Goal: Task Accomplishment & Management: Use online tool/utility

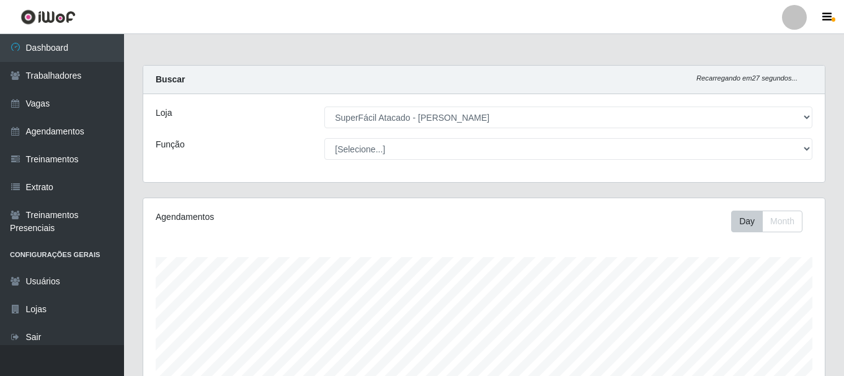
select select "399"
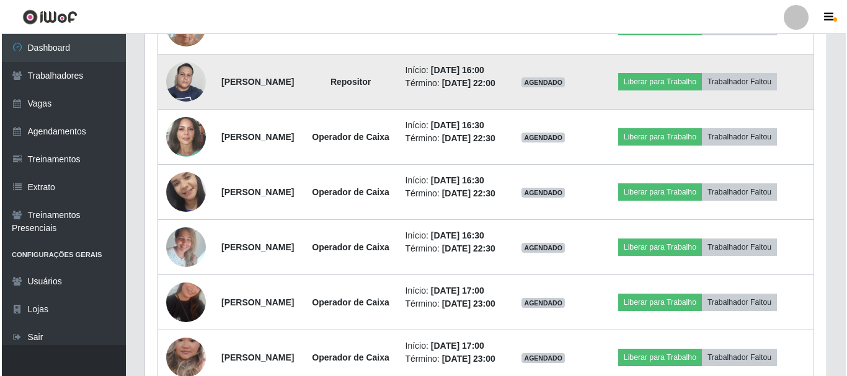
scroll to position [744, 0]
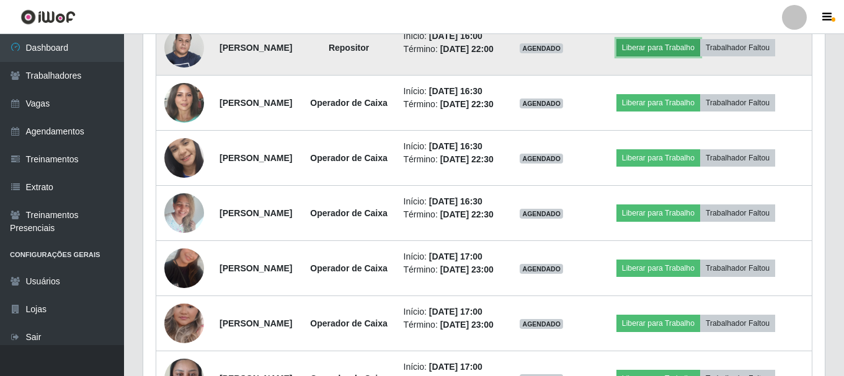
click at [693, 56] on button "Liberar para Trabalho" at bounding box center [658, 47] width 84 height 17
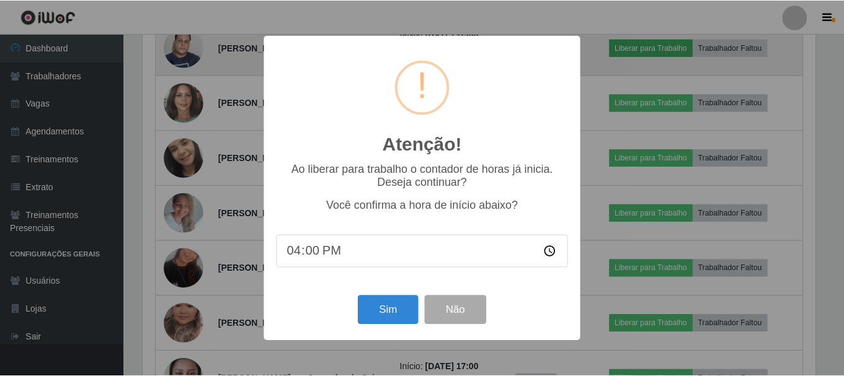
scroll to position [257, 675]
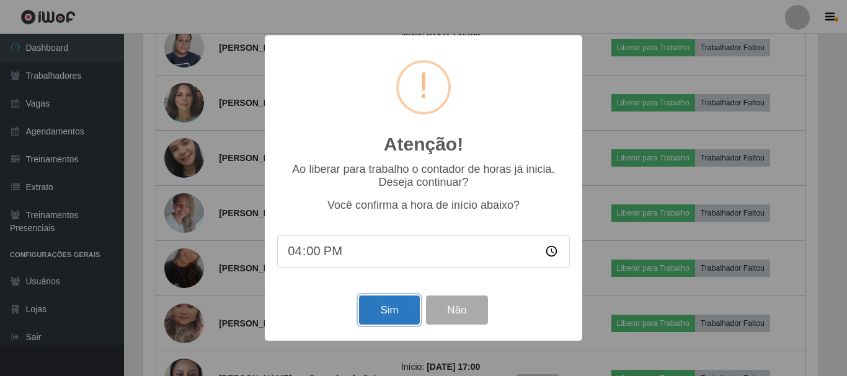
click at [399, 316] on button "Sim" at bounding box center [389, 310] width 60 height 29
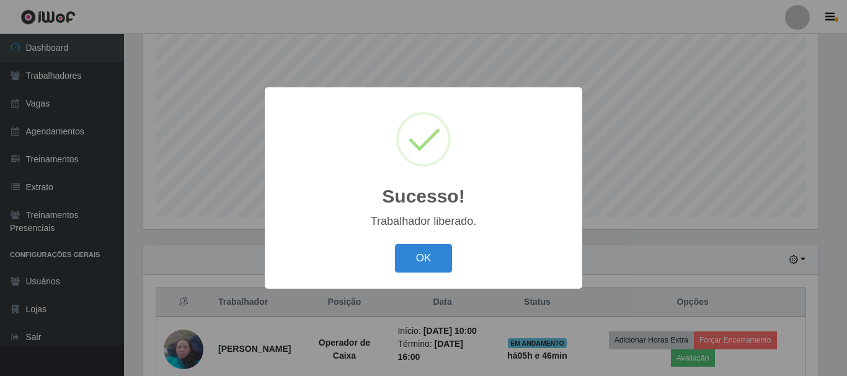
click at [395, 244] on button "OK" at bounding box center [424, 258] width 58 height 29
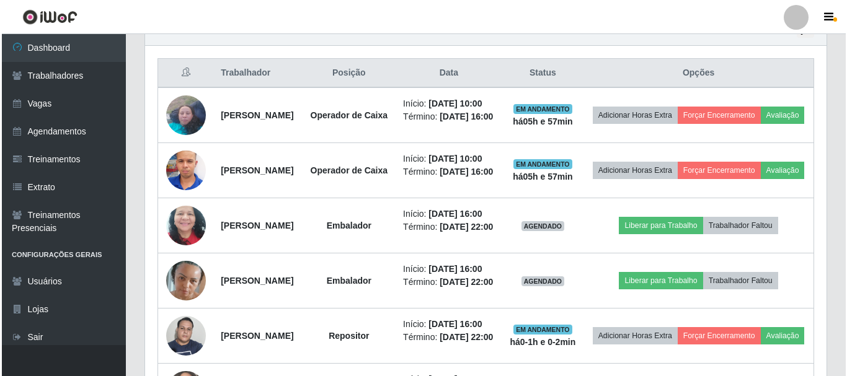
scroll to position [536, 0]
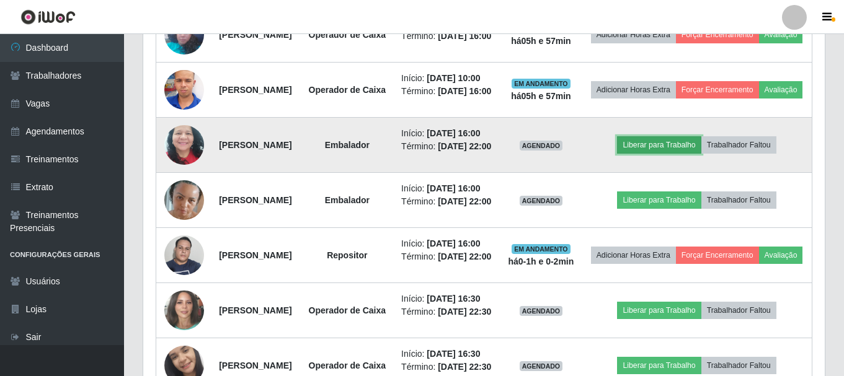
click at [681, 154] on button "Liberar para Trabalho" at bounding box center [659, 144] width 84 height 17
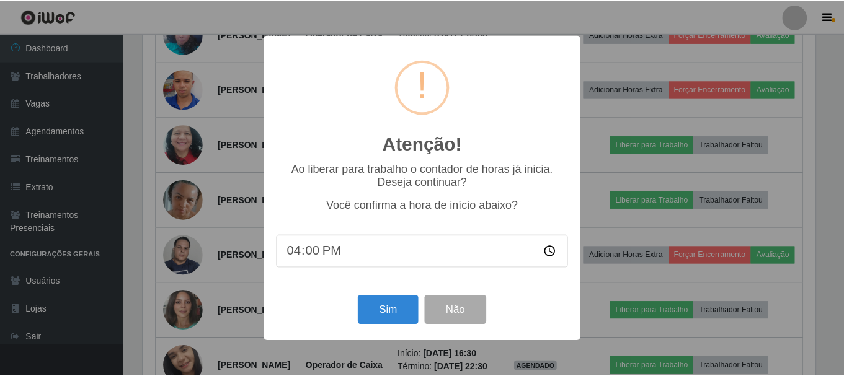
scroll to position [257, 675]
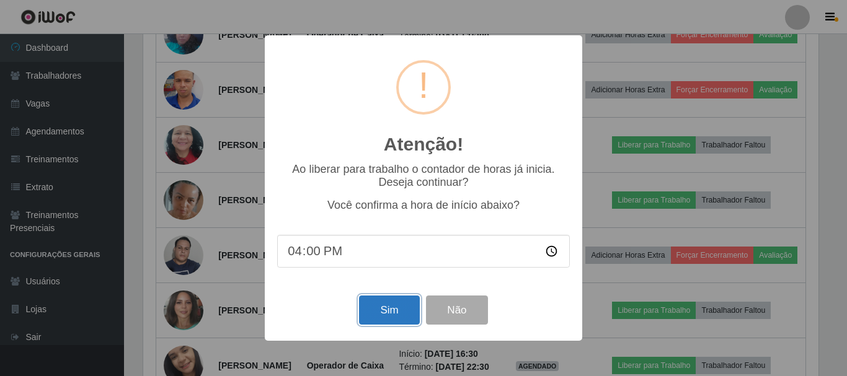
click at [398, 314] on button "Sim" at bounding box center [389, 310] width 60 height 29
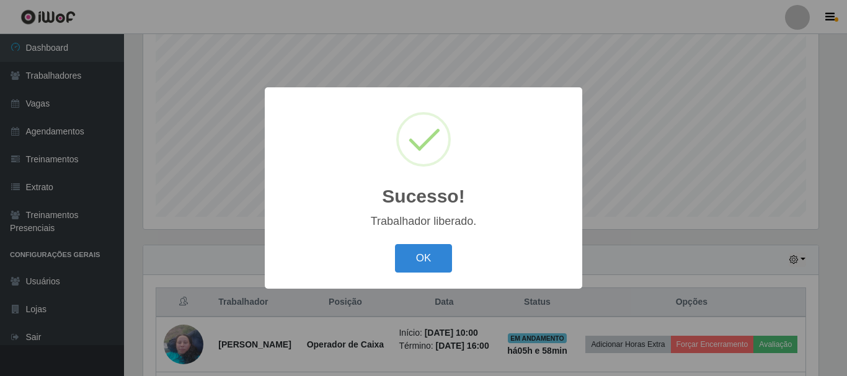
click at [395, 244] on button "OK" at bounding box center [424, 258] width 58 height 29
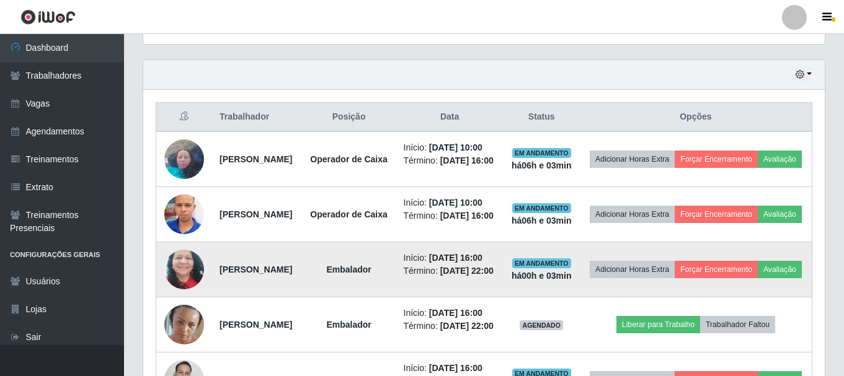
scroll to position [412, 0]
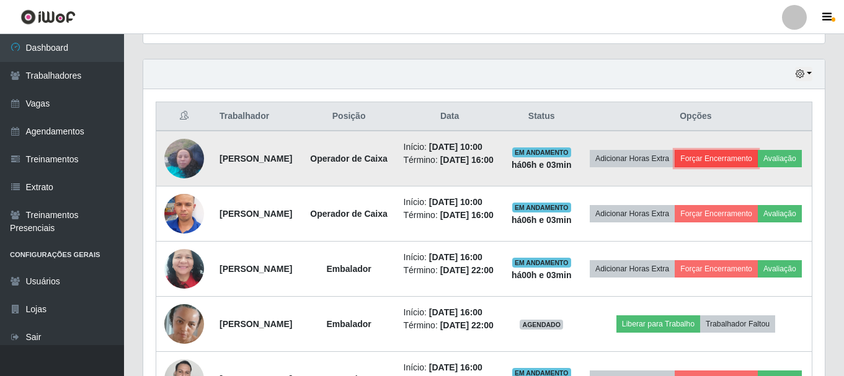
click at [758, 159] on button "Forçar Encerramento" at bounding box center [716, 158] width 83 height 17
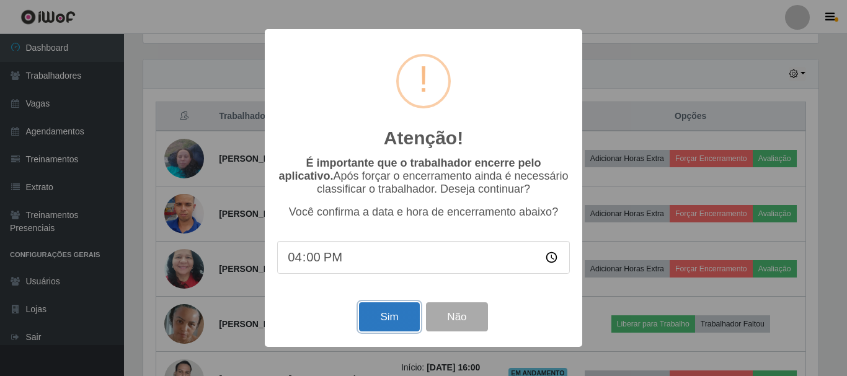
click at [399, 319] on button "Sim" at bounding box center [389, 317] width 60 height 29
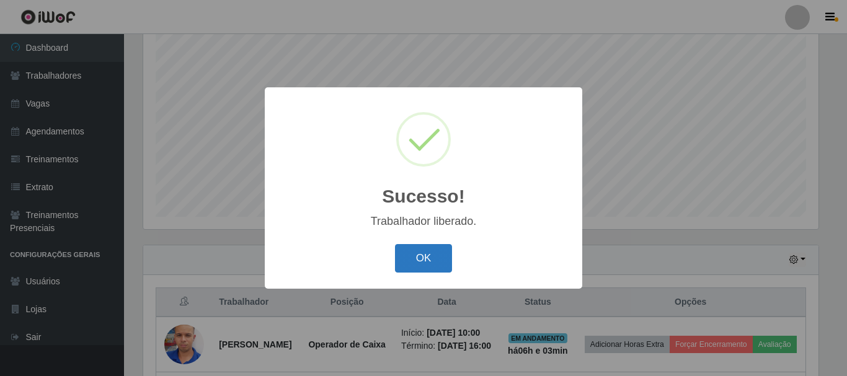
click at [425, 252] on button "OK" at bounding box center [424, 258] width 58 height 29
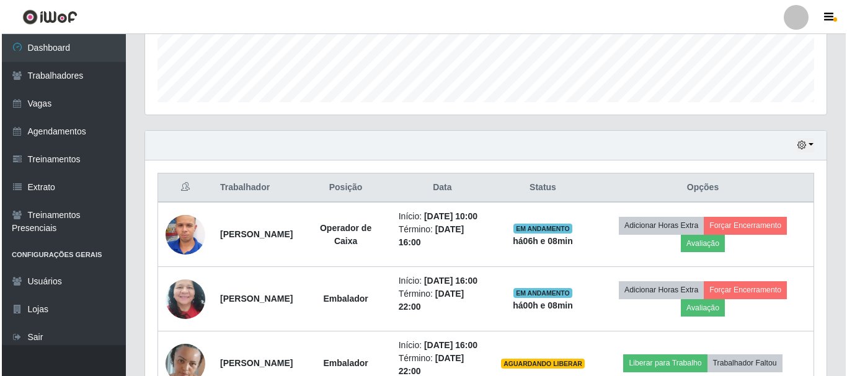
scroll to position [474, 0]
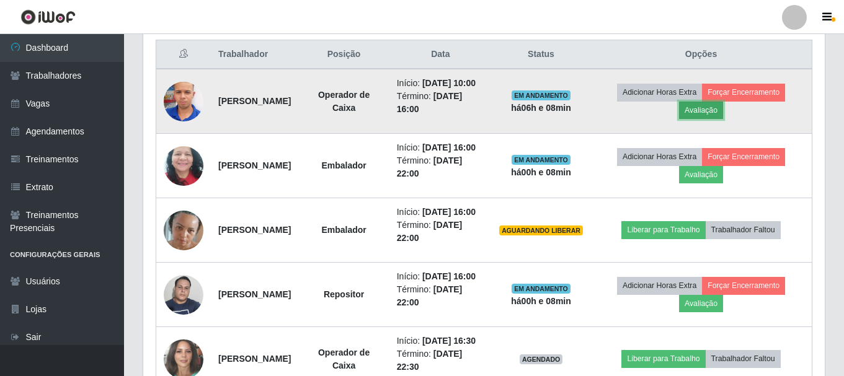
click at [723, 118] on button "Avaliação" at bounding box center [701, 110] width 44 height 17
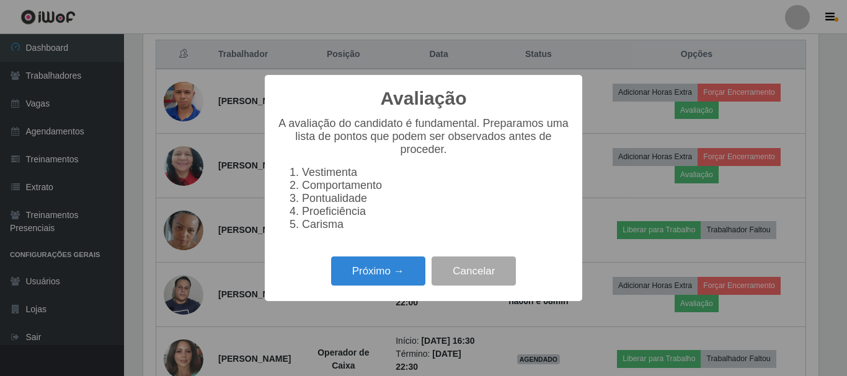
scroll to position [257, 675]
click at [367, 272] on button "Próximo →" at bounding box center [378, 271] width 94 height 29
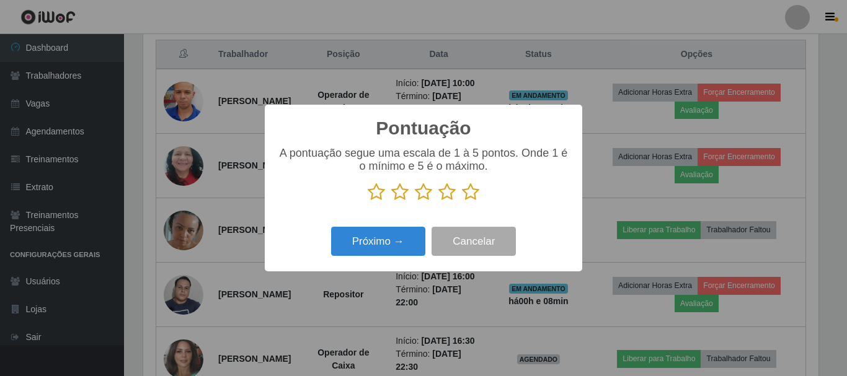
scroll to position [619692, 619274]
click at [445, 198] on icon at bounding box center [446, 192] width 17 height 19
click at [438, 201] on input "radio" at bounding box center [438, 201] width 0 height 0
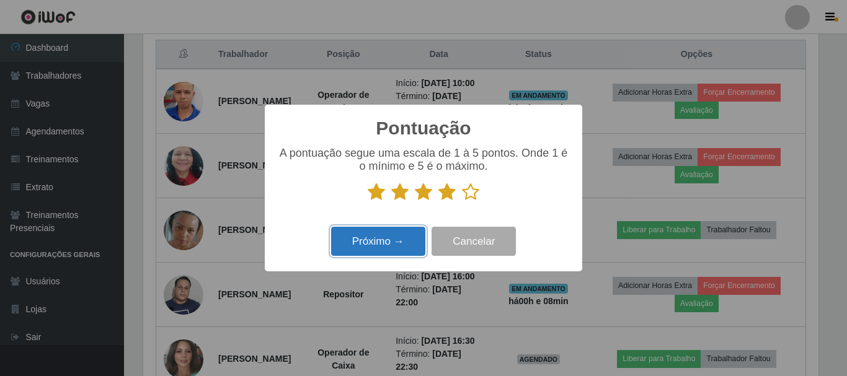
click at [387, 236] on button "Próximo →" at bounding box center [378, 241] width 94 height 29
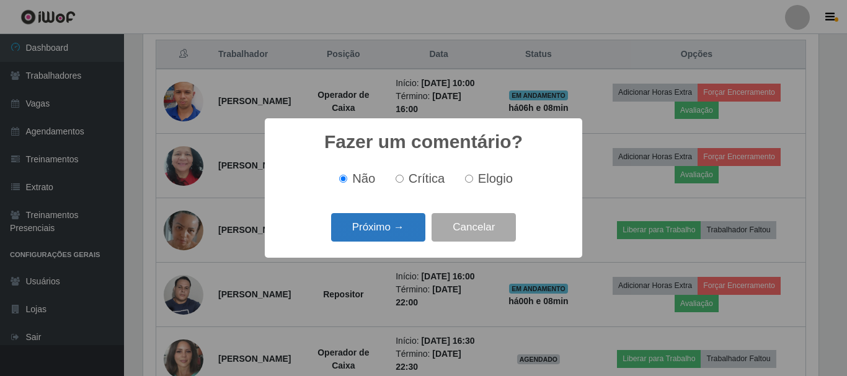
click at [387, 230] on button "Próximo →" at bounding box center [378, 227] width 94 height 29
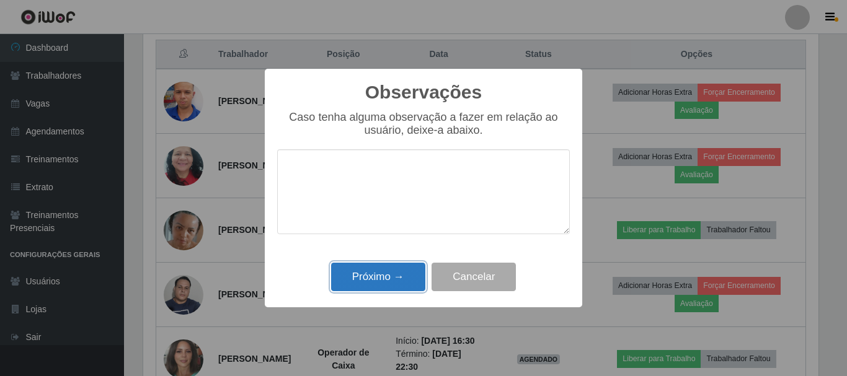
click at [389, 269] on button "Próximo →" at bounding box center [378, 277] width 94 height 29
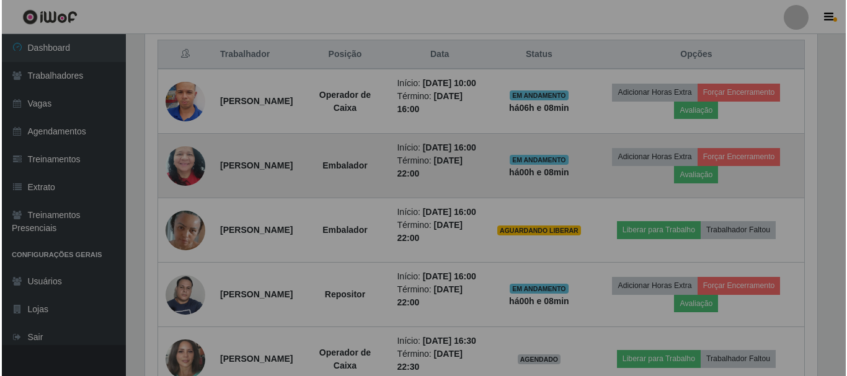
scroll to position [257, 681]
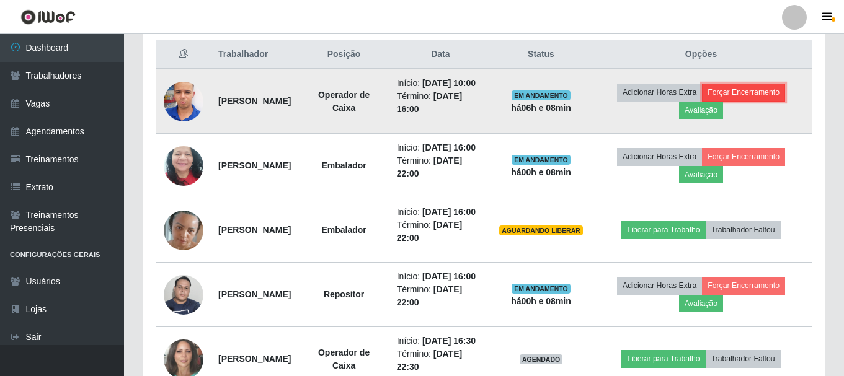
click at [768, 100] on button "Forçar Encerramento" at bounding box center [743, 92] width 83 height 17
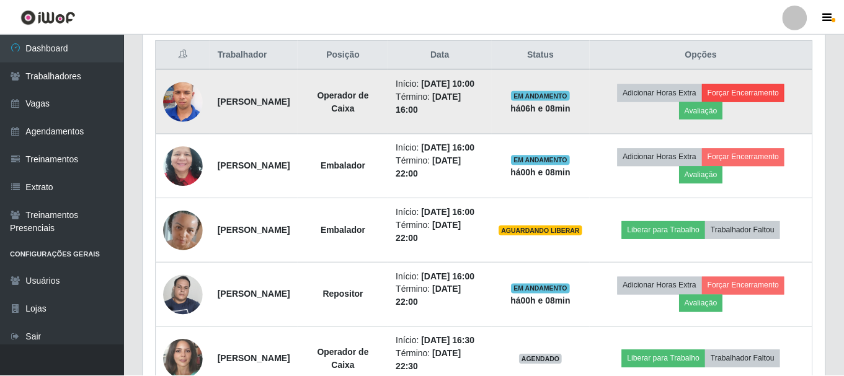
scroll to position [257, 675]
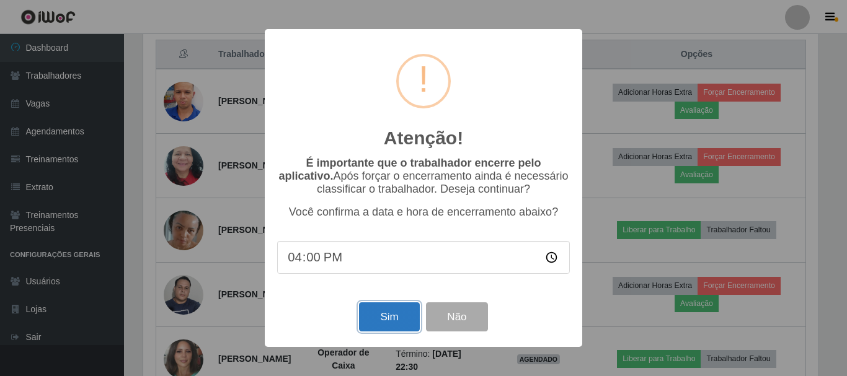
click at [392, 317] on button "Sim" at bounding box center [389, 317] width 60 height 29
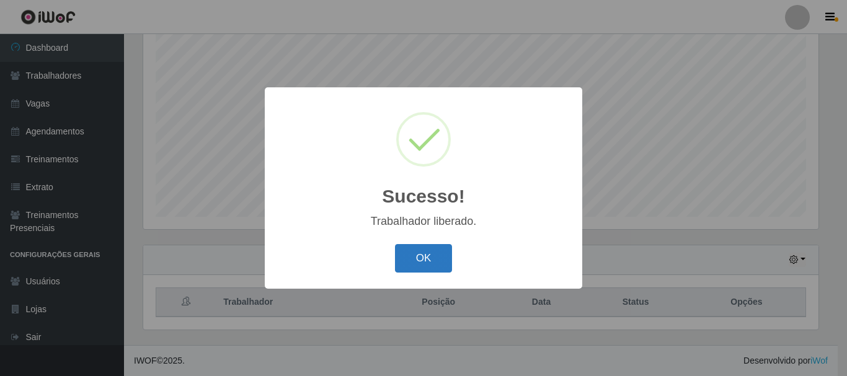
click at [405, 262] on button "OK" at bounding box center [424, 258] width 58 height 29
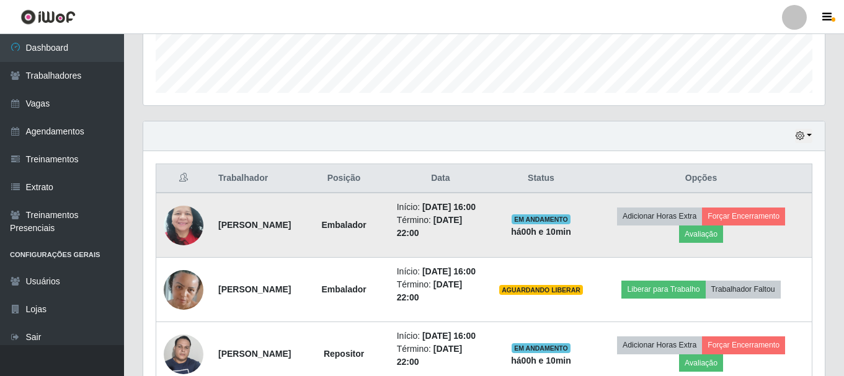
scroll to position [412, 0]
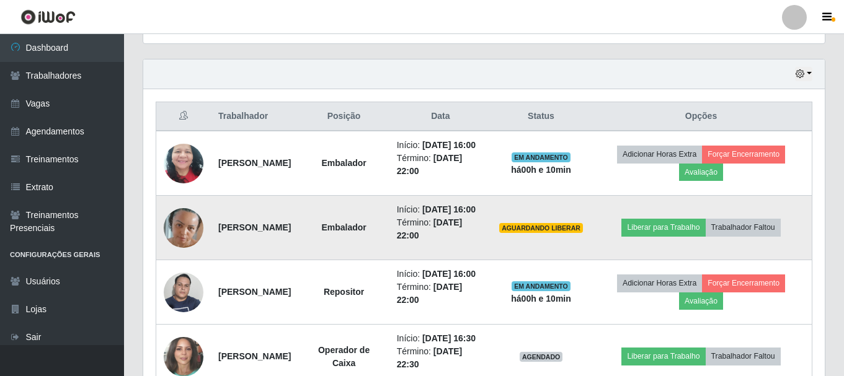
click at [187, 254] on img at bounding box center [184, 227] width 40 height 65
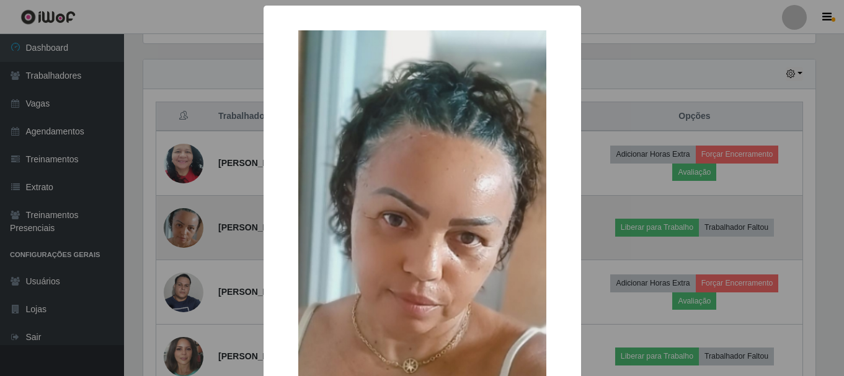
scroll to position [257, 675]
click at [187, 254] on div "× OK Cancel" at bounding box center [423, 188] width 847 height 376
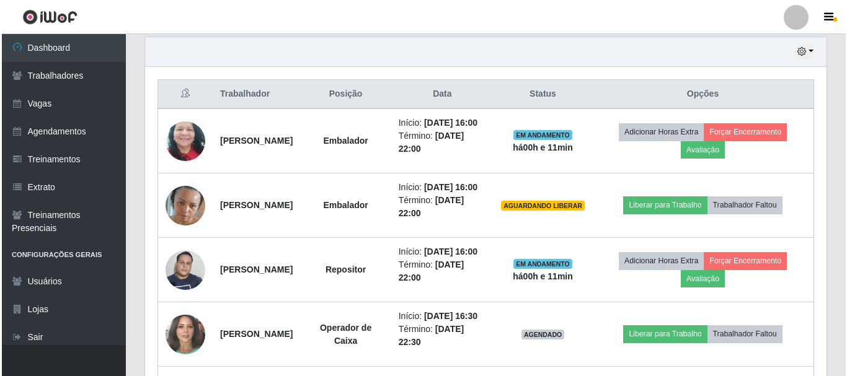
scroll to position [428, 0]
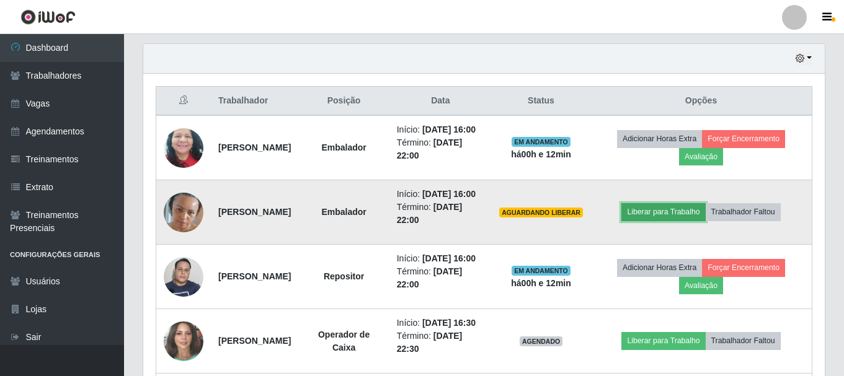
click at [690, 221] on button "Liberar para Trabalho" at bounding box center [663, 211] width 84 height 17
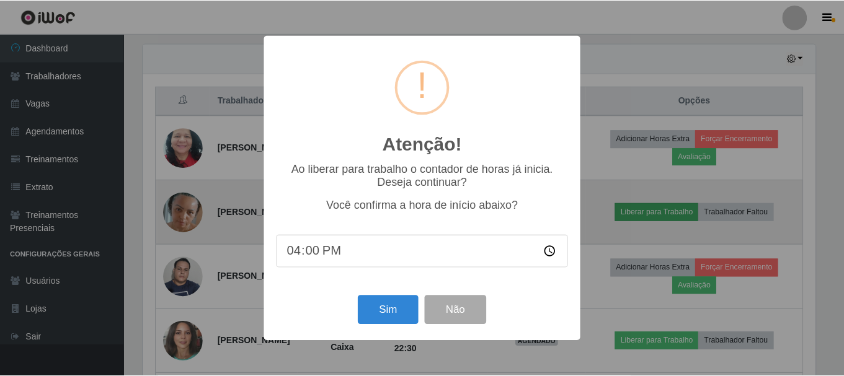
scroll to position [257, 675]
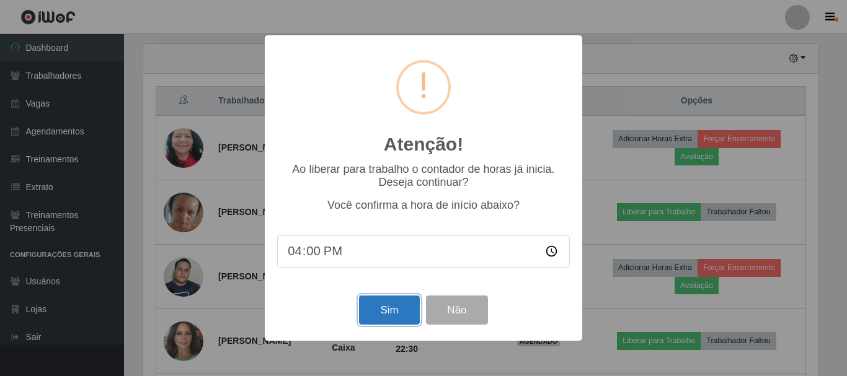
click at [375, 304] on button "Sim" at bounding box center [389, 310] width 60 height 29
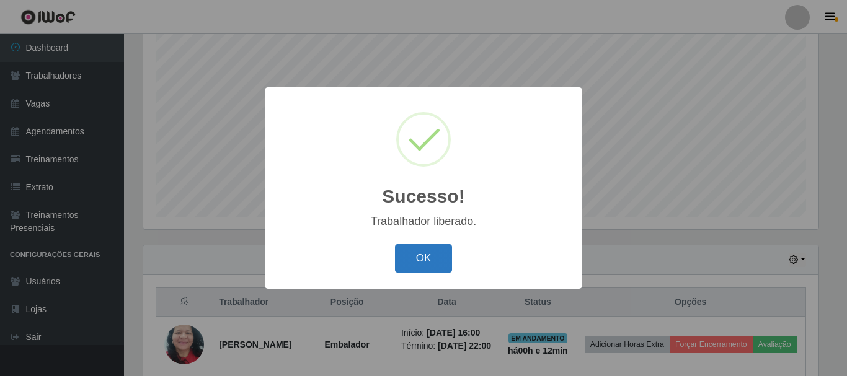
click at [419, 254] on button "OK" at bounding box center [424, 258] width 58 height 29
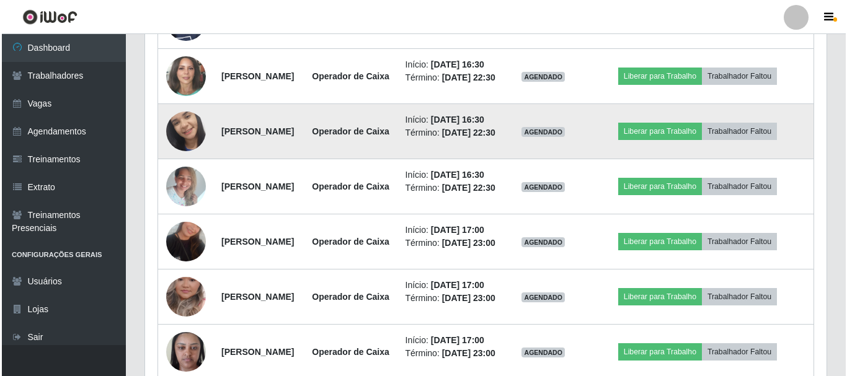
scroll to position [722, 0]
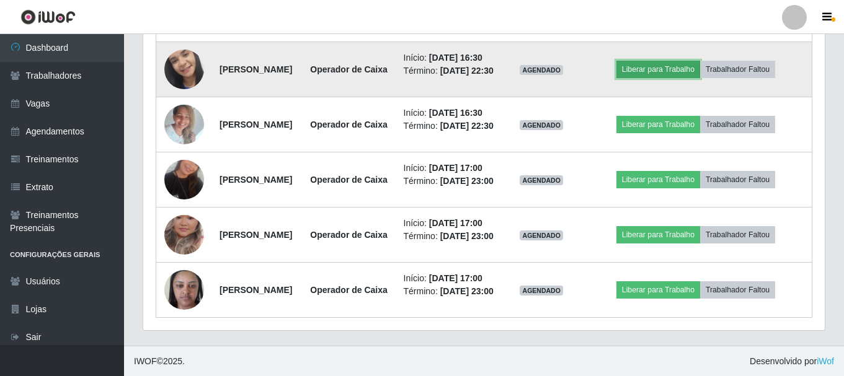
click at [678, 78] on button "Liberar para Trabalho" at bounding box center [658, 69] width 84 height 17
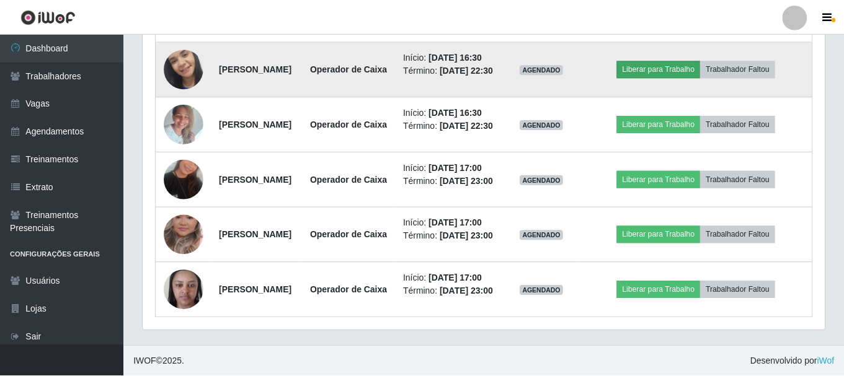
scroll to position [257, 675]
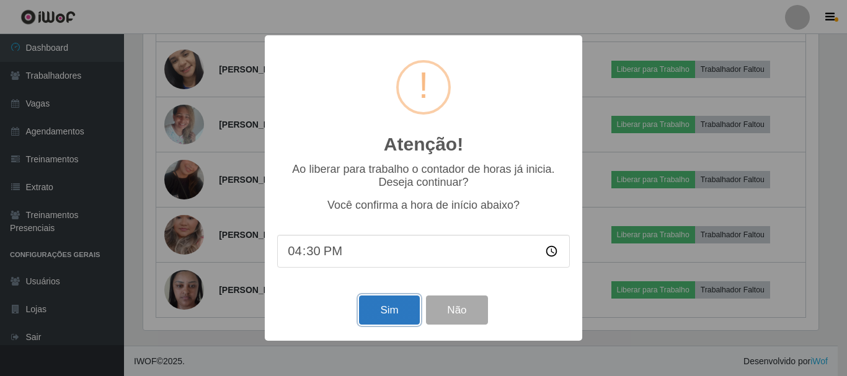
click at [402, 310] on button "Sim" at bounding box center [389, 310] width 60 height 29
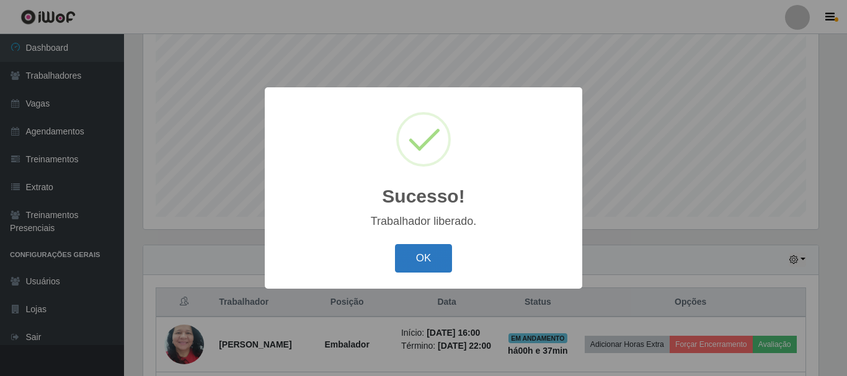
click at [432, 263] on button "OK" at bounding box center [424, 258] width 58 height 29
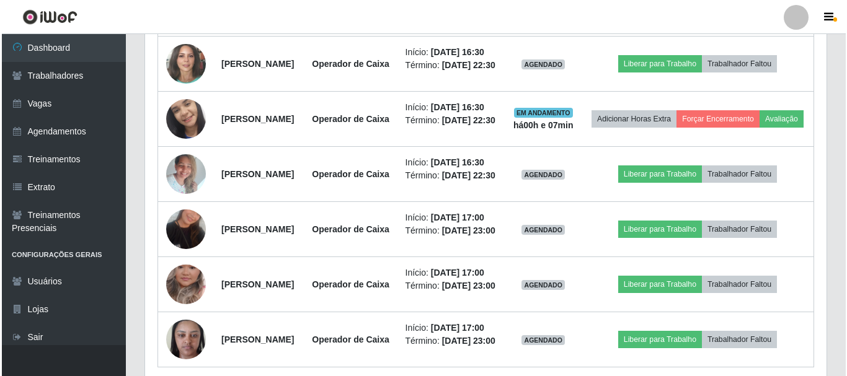
scroll to position [722, 0]
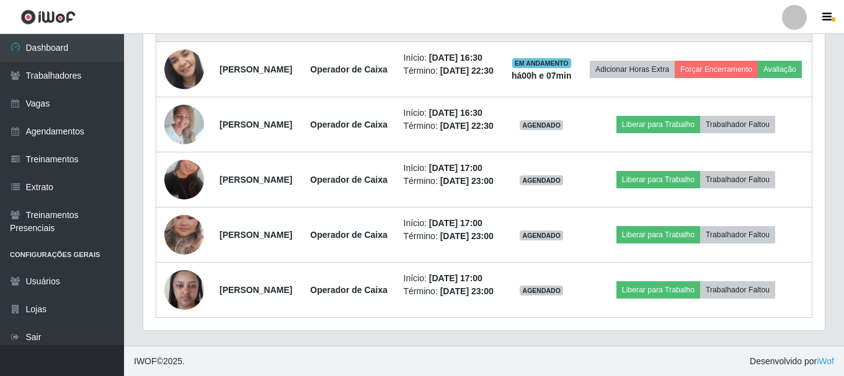
click at [653, 23] on button "Liberar para Trabalho" at bounding box center [658, 14] width 84 height 17
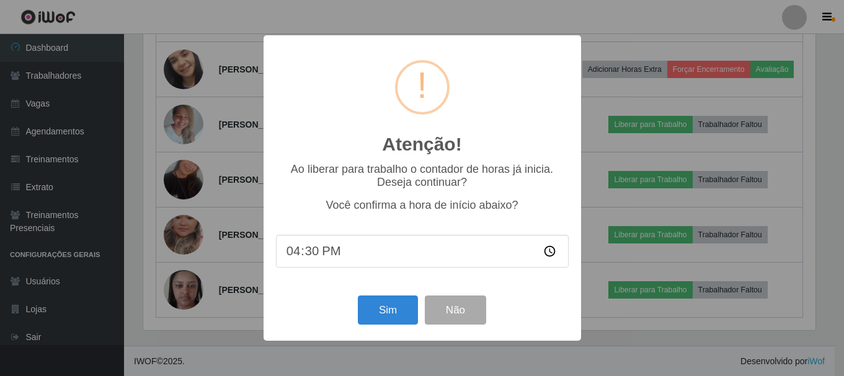
scroll to position [257, 675]
click at [381, 317] on button "Sim" at bounding box center [389, 310] width 60 height 29
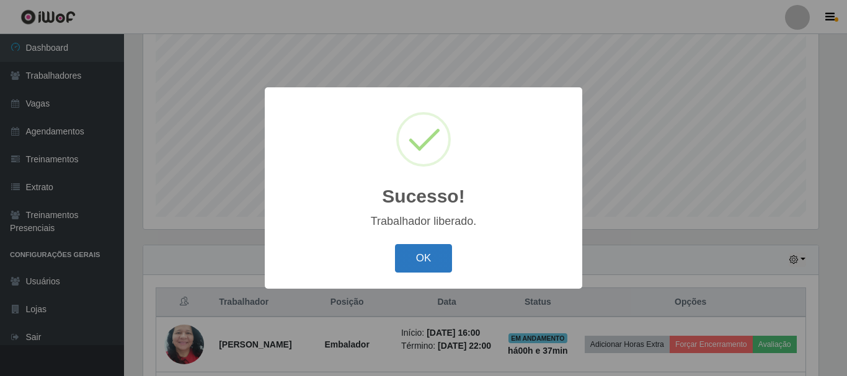
click at [439, 265] on button "OK" at bounding box center [424, 258] width 58 height 29
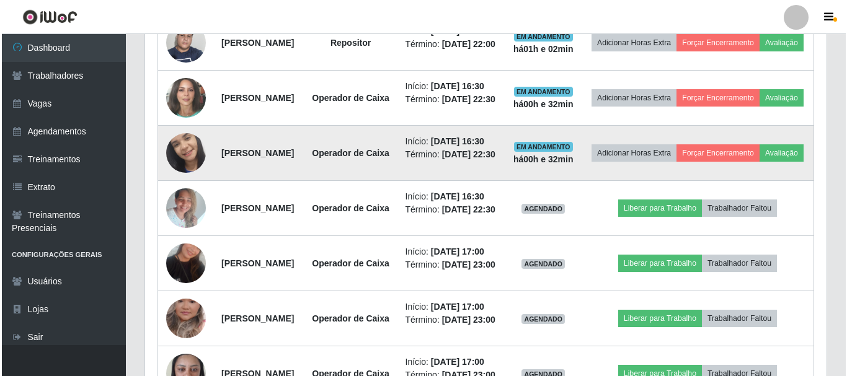
scroll to position [660, 0]
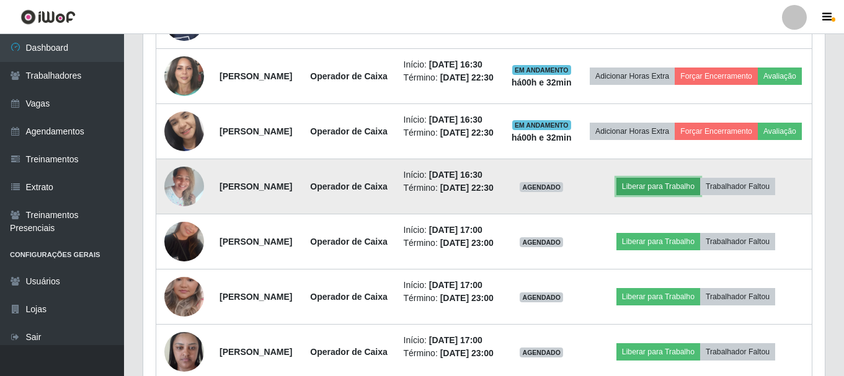
click at [681, 195] on button "Liberar para Trabalho" at bounding box center [658, 186] width 84 height 17
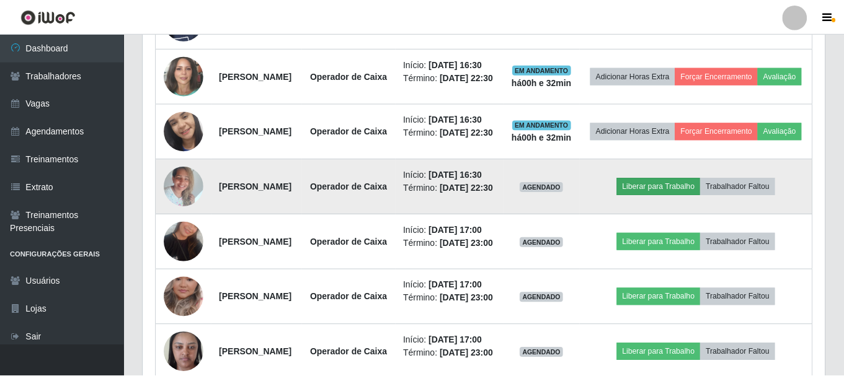
scroll to position [257, 675]
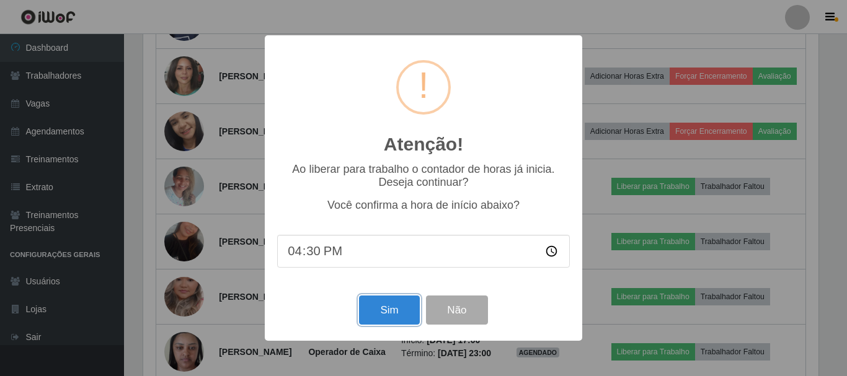
click at [401, 309] on button "Sim" at bounding box center [389, 310] width 60 height 29
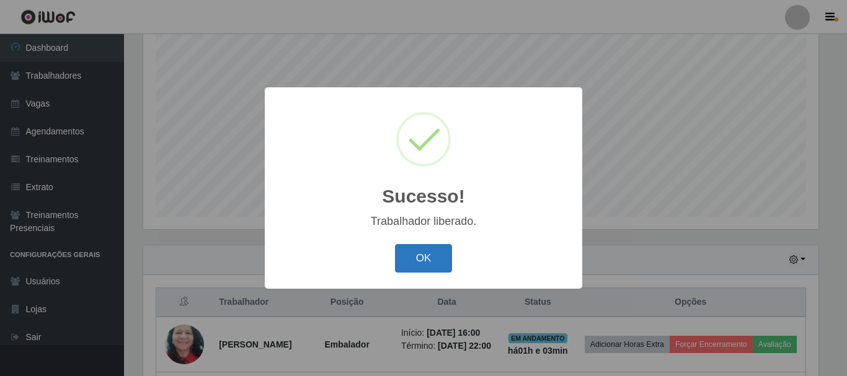
click at [410, 256] on button "OK" at bounding box center [424, 258] width 58 height 29
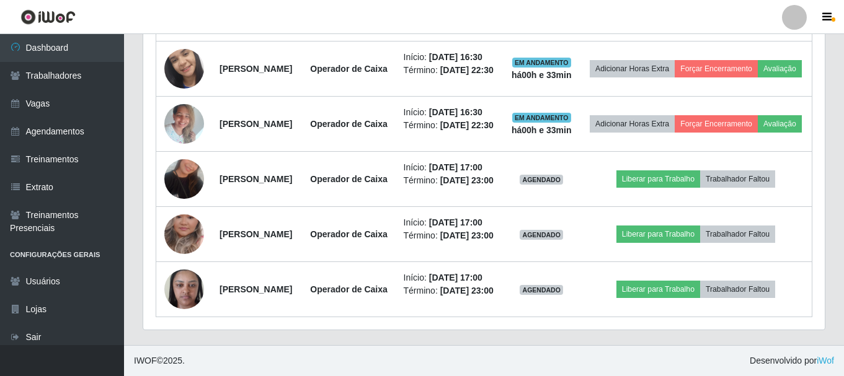
scroll to position [846, 0]
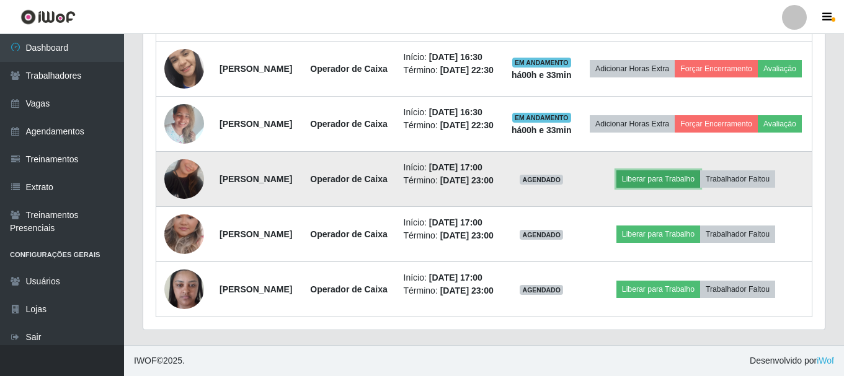
click at [669, 188] on button "Liberar para Trabalho" at bounding box center [658, 178] width 84 height 17
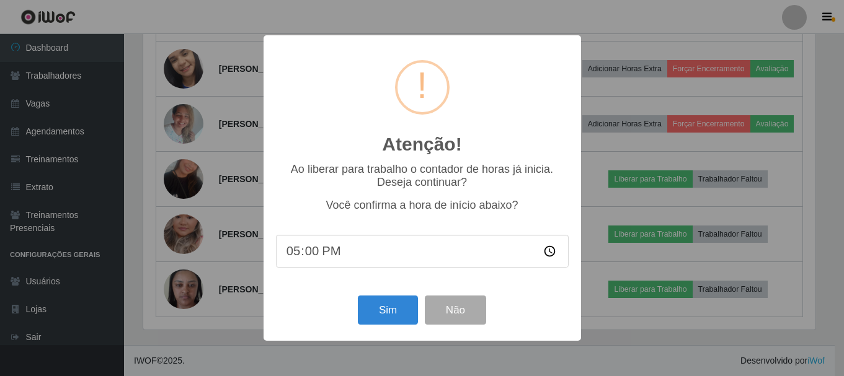
scroll to position [257, 675]
click at [384, 325] on button "Sim" at bounding box center [389, 310] width 60 height 29
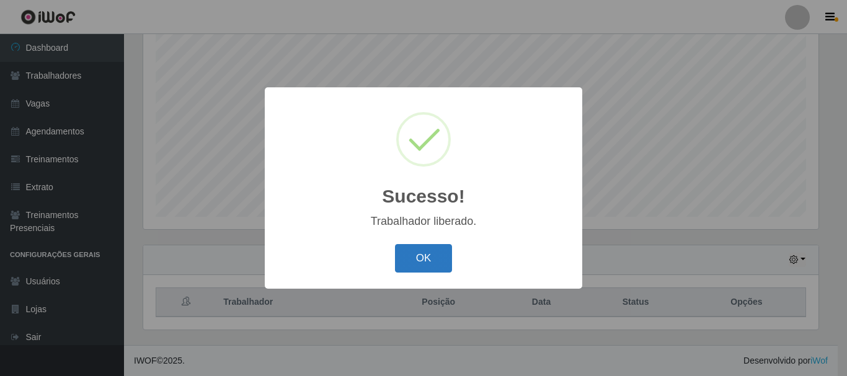
click at [430, 264] on button "OK" at bounding box center [424, 258] width 58 height 29
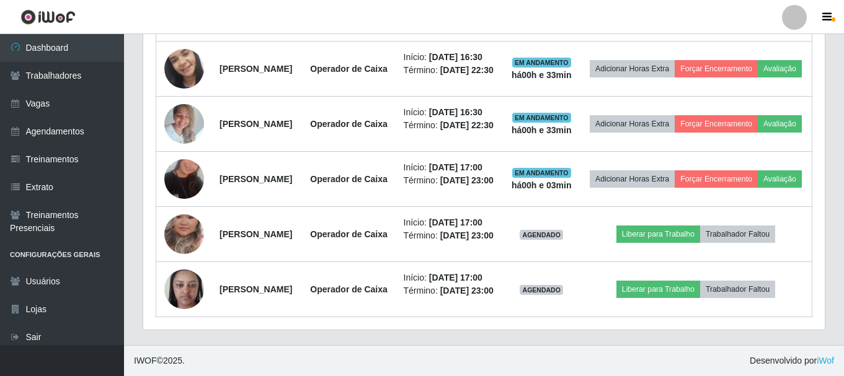
scroll to position [908, 0]
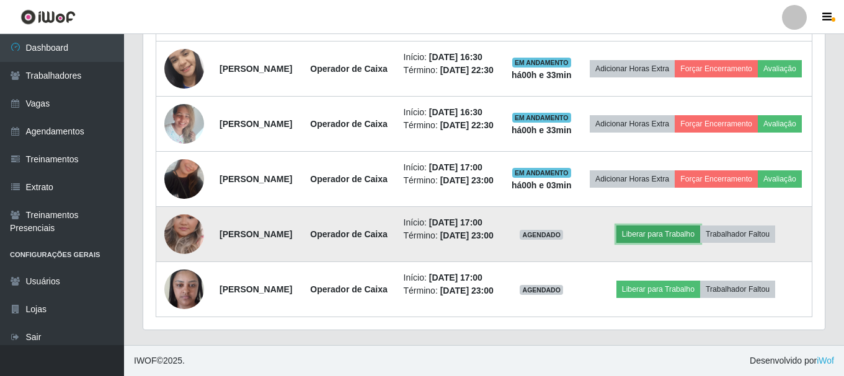
click at [667, 226] on button "Liberar para Trabalho" at bounding box center [658, 234] width 84 height 17
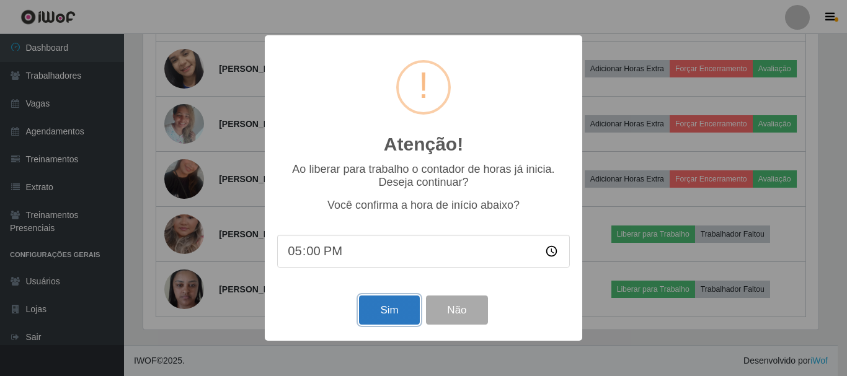
click at [400, 311] on button "Sim" at bounding box center [389, 310] width 60 height 29
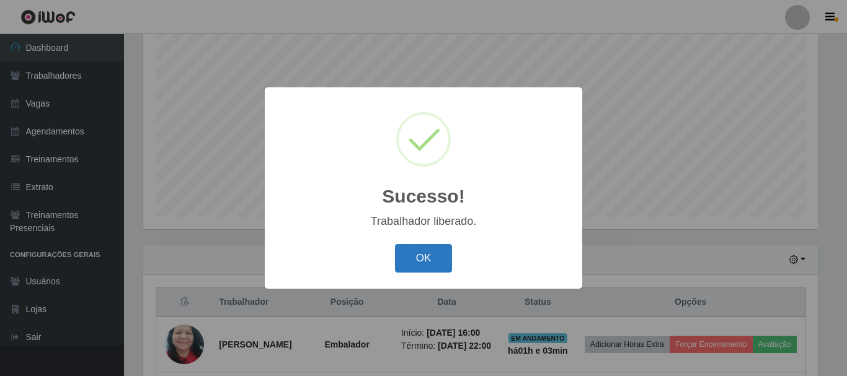
click at [432, 273] on button "OK" at bounding box center [424, 258] width 58 height 29
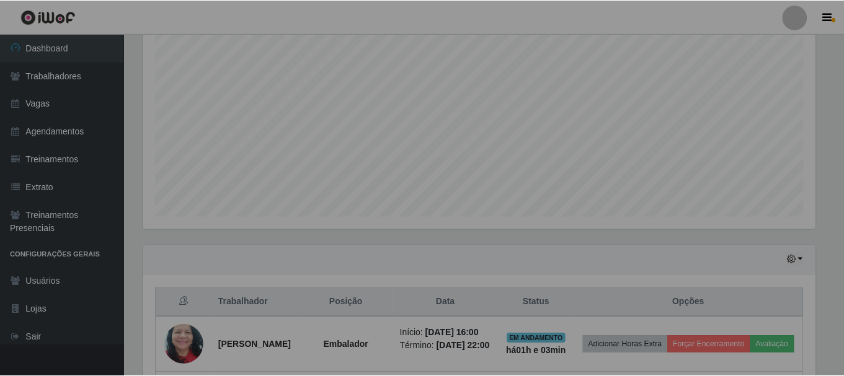
scroll to position [0, 0]
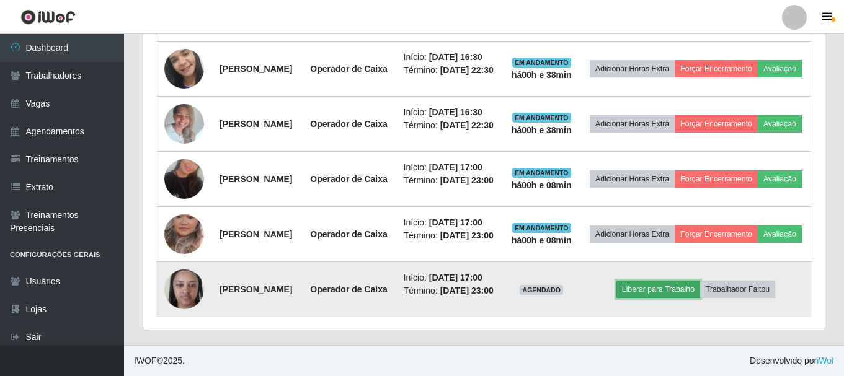
click at [648, 281] on button "Liberar para Trabalho" at bounding box center [658, 289] width 84 height 17
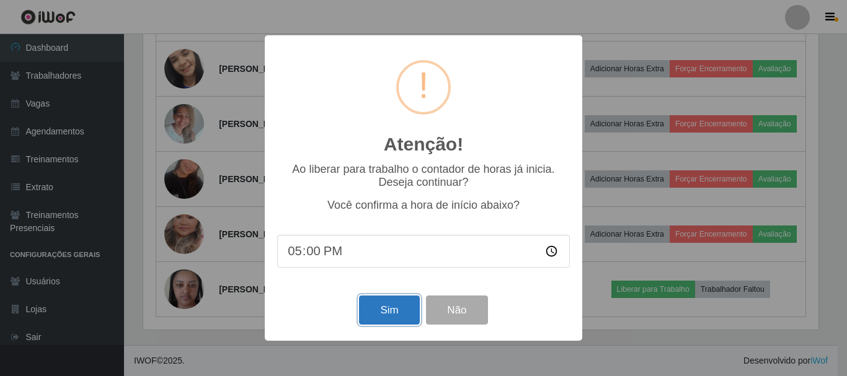
click at [401, 310] on button "Sim" at bounding box center [389, 310] width 60 height 29
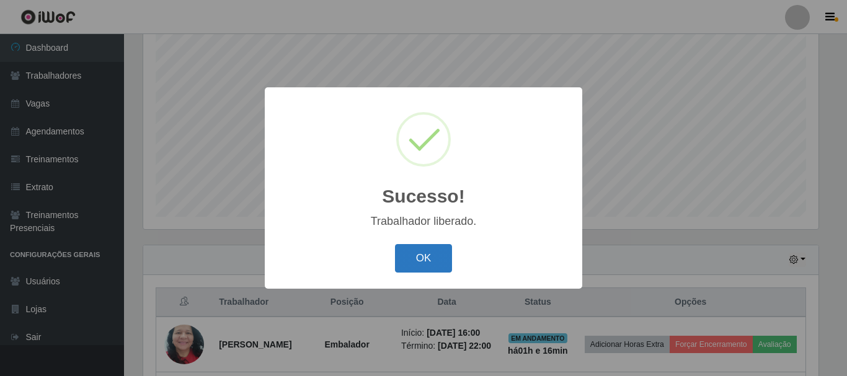
click at [421, 265] on button "OK" at bounding box center [424, 258] width 58 height 29
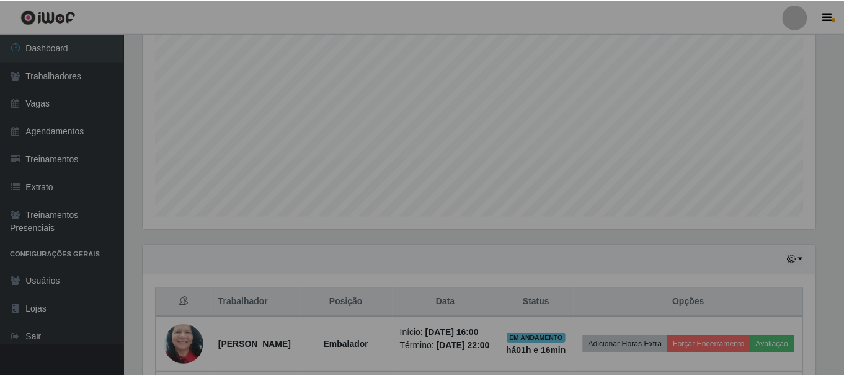
scroll to position [257, 681]
